Goal: Register for event/course: Sign up to attend an event or enroll in a course

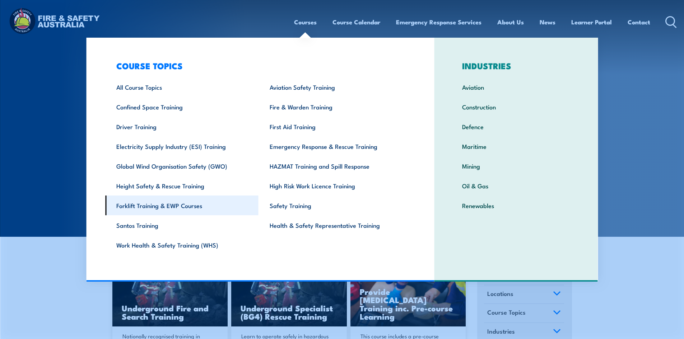
click at [157, 207] on link "Forklift Training & EWP Courses" at bounding box center [181, 206] width 153 height 20
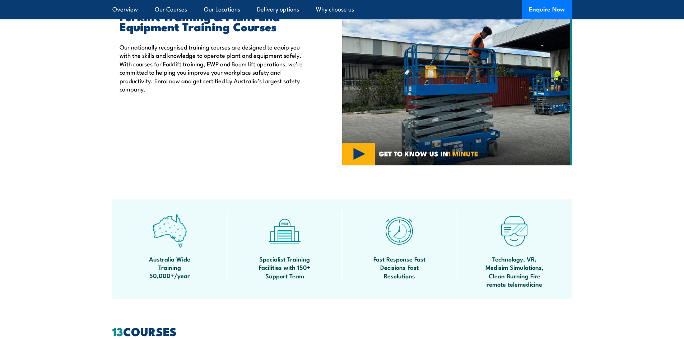
scroll to position [503, 0]
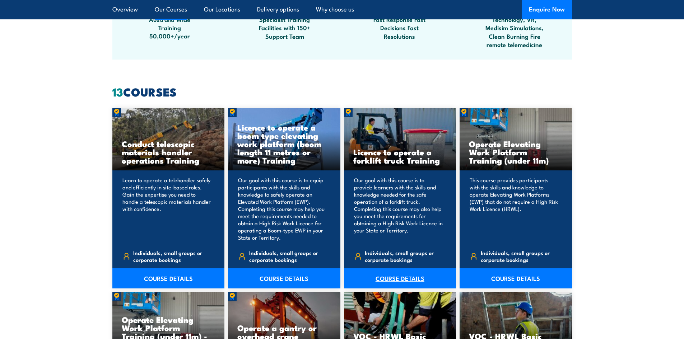
click at [406, 281] on link "COURSE DETAILS" at bounding box center [400, 279] width 112 height 20
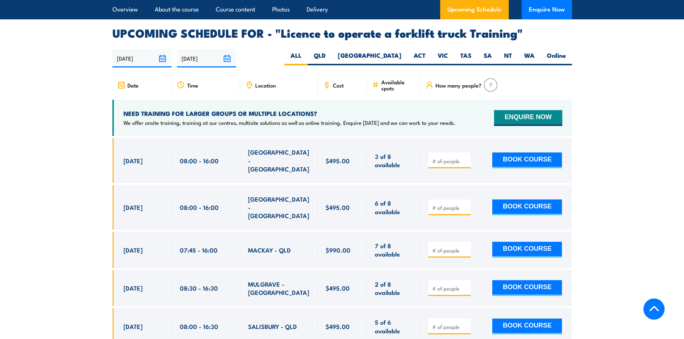
scroll to position [1329, 0]
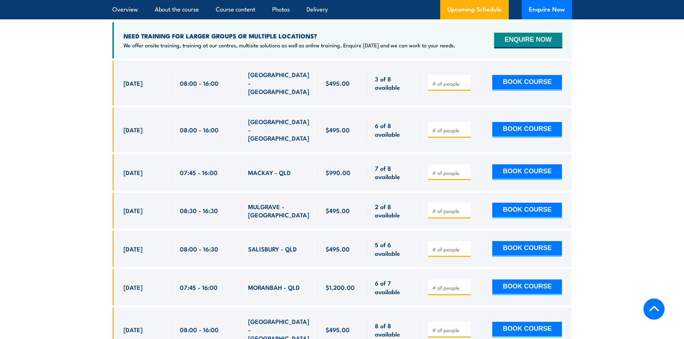
scroll to position [1149, 0]
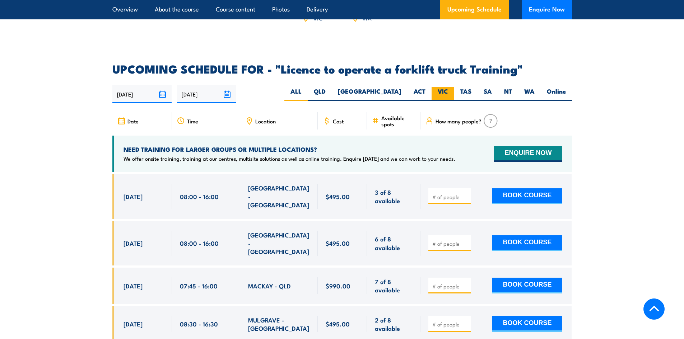
click at [442, 87] on label "VIC" at bounding box center [443, 94] width 23 height 14
click at [448, 87] on input "VIC" at bounding box center [450, 89] width 5 height 5
radio input "true"
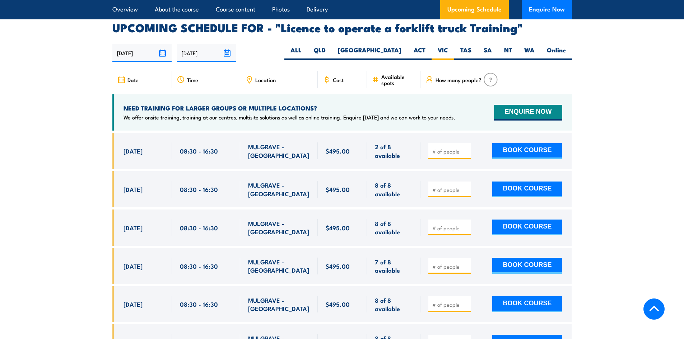
scroll to position [1202, 0]
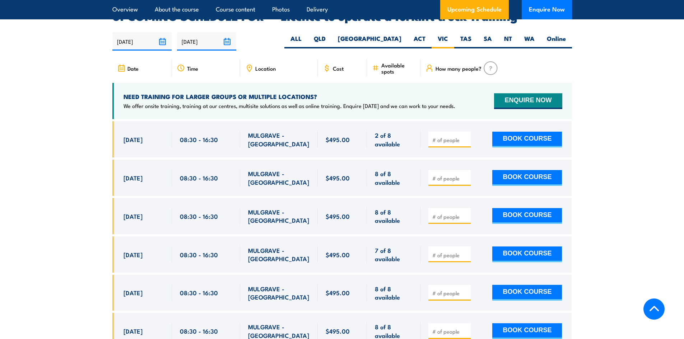
click at [85, 105] on section "UPCOMING SCHEDULE FOR - "Licence to operate a forklift truck Training" [DATE] […" at bounding box center [342, 224] width 684 height 426
click at [97, 96] on section "UPCOMING SCHEDULE FOR - "Licence to operate a forklift truck Training" [DATE] […" at bounding box center [342, 224] width 684 height 426
click at [84, 105] on section "UPCOMING SCHEDULE FOR - "Licence to operate a forklift truck Training" 11/08/20…" at bounding box center [342, 224] width 684 height 426
click at [89, 101] on section "UPCOMING SCHEDULE FOR - "Licence to operate a forklift truck Training" 11/08/20…" at bounding box center [342, 224] width 684 height 426
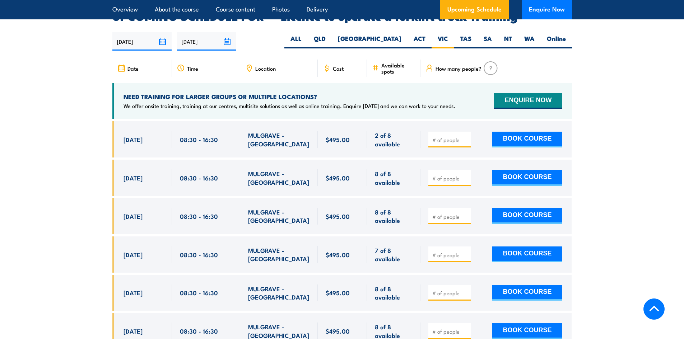
click at [89, 101] on section "UPCOMING SCHEDULE FOR - "Licence to operate a forklift truck Training" 11/08/20…" at bounding box center [342, 224] width 684 height 426
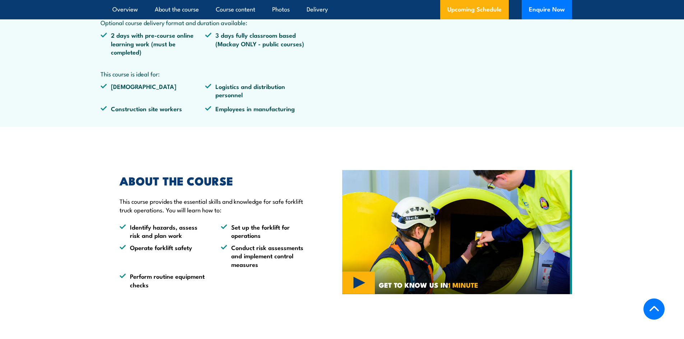
scroll to position [627, 0]
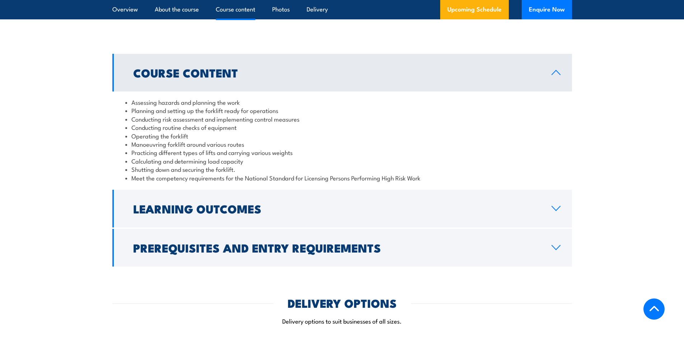
click at [89, 101] on section "Course Content Assessing hazards and planning the work Planning and setting up …" at bounding box center [342, 160] width 684 height 213
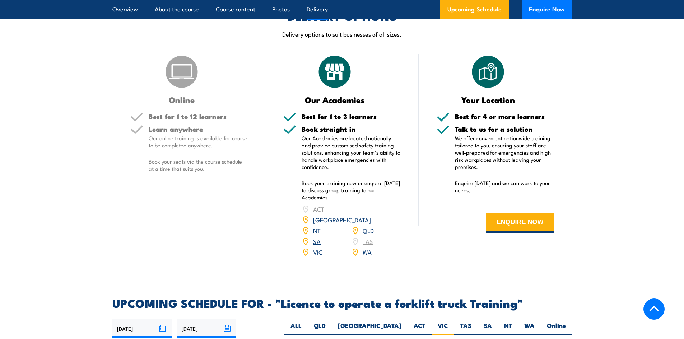
scroll to position [1058, 0]
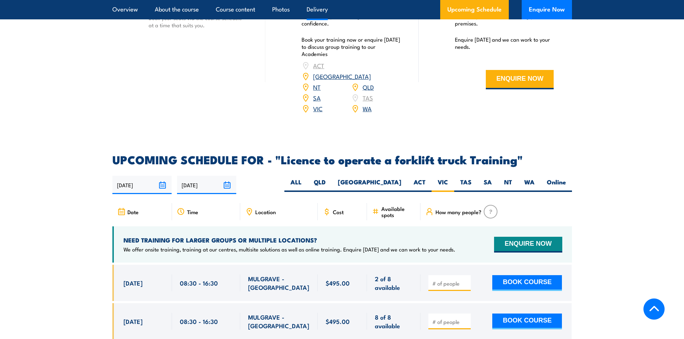
click at [106, 130] on div "COURSES > High Risk Work Licence Training Licence to operate a forklift truck T…" at bounding box center [342, 18] width 684 height 2153
